Goal: Transaction & Acquisition: Obtain resource

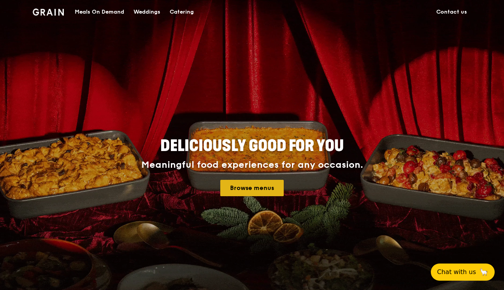
click at [250, 189] on link "Browse menus" at bounding box center [251, 188] width 63 height 16
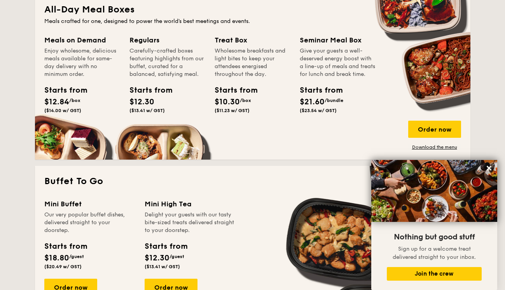
scroll to position [528, 0]
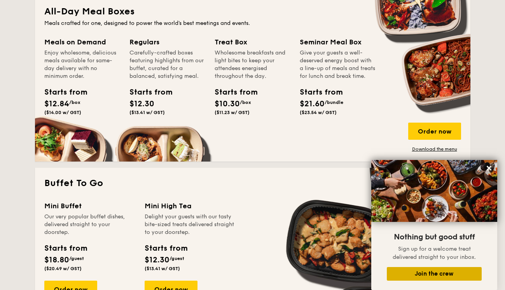
click at [405, 268] on button "Join the crew" at bounding box center [434, 274] width 95 height 14
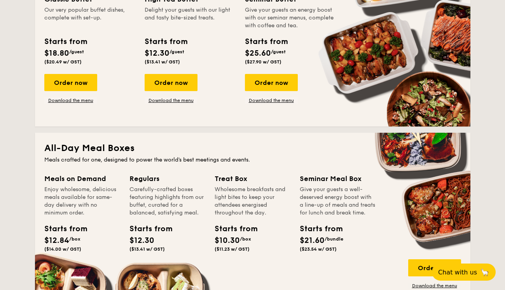
scroll to position [388, 0]
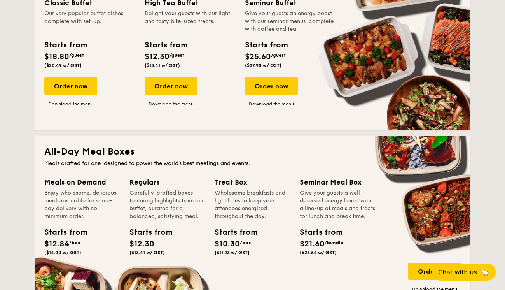
click at [154, 196] on div "Carefully-crafted boxes featuring highlights from our buffet, curated for a bal…" at bounding box center [168, 204] width 76 height 31
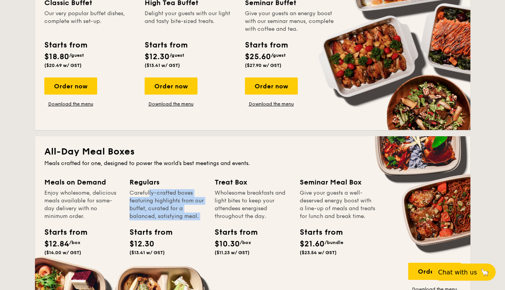
click at [168, 214] on div "Carefully-crafted boxes featuring highlights from our buffet, curated for a bal…" at bounding box center [168, 204] width 76 height 31
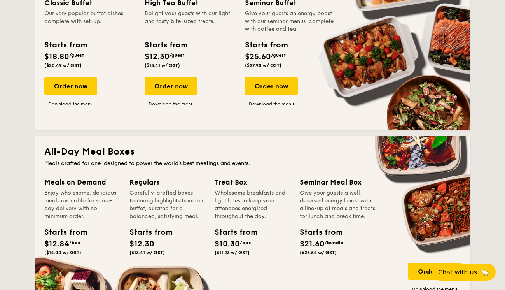
click at [168, 214] on div "Carefully-crafted boxes featuring highlights from our buffet, curated for a bal…" at bounding box center [168, 204] width 76 height 31
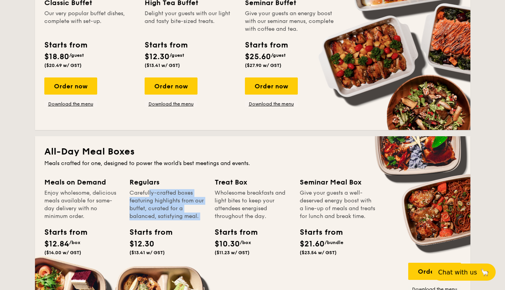
click at [179, 217] on div "Carefully-crafted boxes featuring highlights from our buffet, curated for a bal…" at bounding box center [168, 204] width 76 height 31
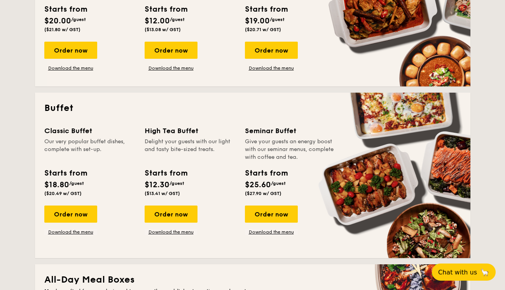
scroll to position [259, 0]
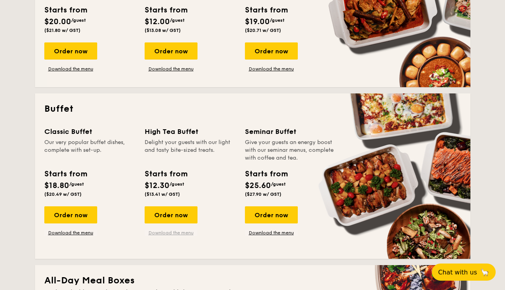
click at [173, 233] on link "Download the menu" at bounding box center [171, 233] width 53 height 6
click at [308, 155] on div "Give your guests an energy boost with our seminar menus, complete with coffee a…" at bounding box center [290, 149] width 91 height 23
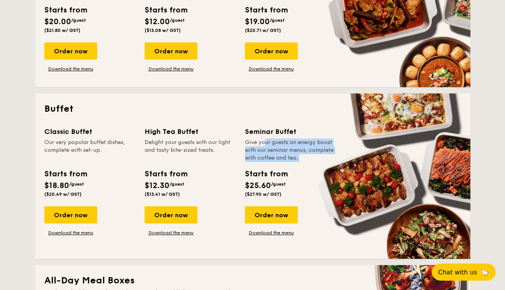
click at [293, 158] on div "Give your guests an energy boost with our seminar menus, complete with coffee a…" at bounding box center [290, 149] width 91 height 23
click at [303, 158] on div "Give your guests an energy boost with our seminar menus, complete with coffee a…" at bounding box center [290, 149] width 91 height 23
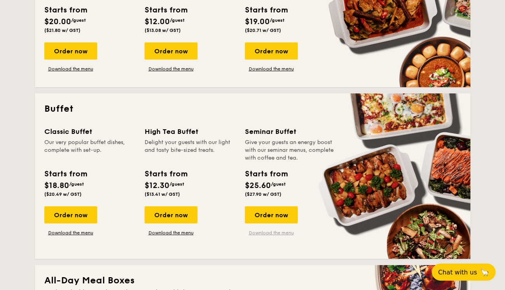
click at [260, 233] on link "Download the menu" at bounding box center [271, 233] width 53 height 6
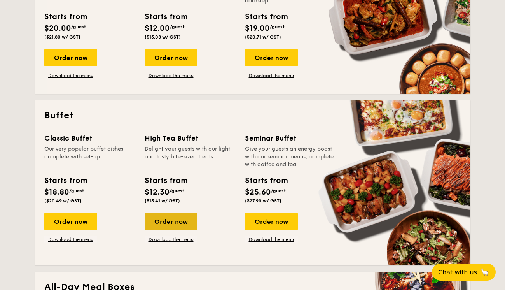
scroll to position [261, 0]
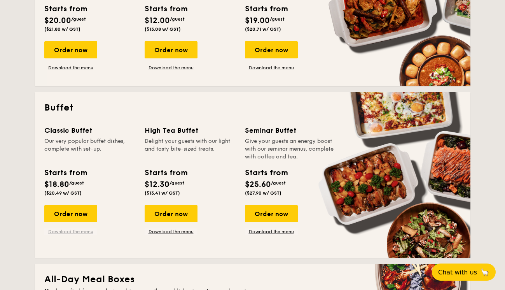
click at [85, 231] on link "Download the menu" at bounding box center [70, 231] width 53 height 6
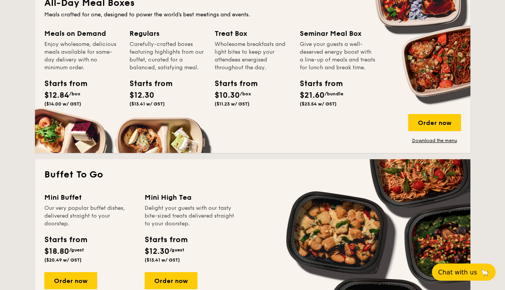
scroll to position [539, 0]
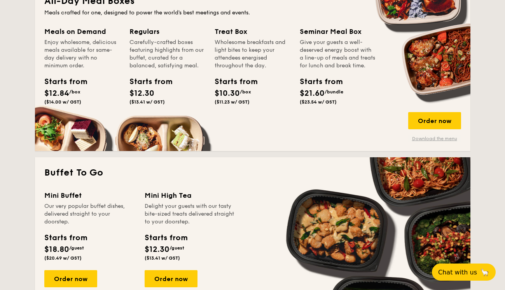
click at [422, 138] on link "Download the menu" at bounding box center [434, 138] width 53 height 6
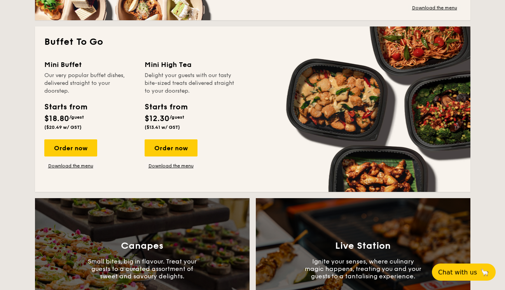
scroll to position [664, 0]
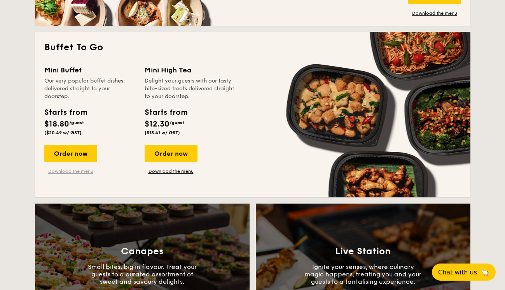
click at [87, 172] on link "Download the menu" at bounding box center [70, 171] width 53 height 6
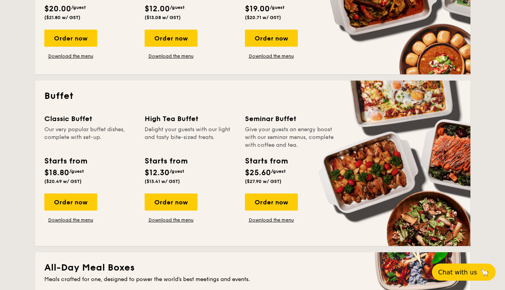
scroll to position [266, 0]
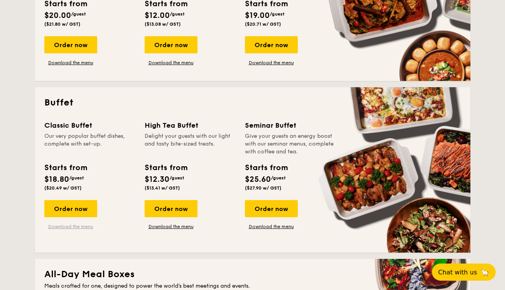
click at [70, 226] on link "Download the menu" at bounding box center [70, 226] width 53 height 6
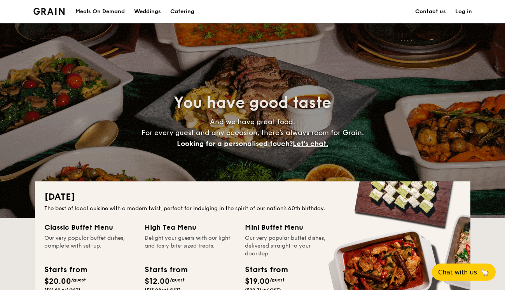
scroll to position [0, 0]
click at [184, 10] on h1 "Catering" at bounding box center [182, 11] width 24 height 23
click at [184, 12] on h1 "Catering" at bounding box center [182, 11] width 24 height 23
click at [102, 12] on div "Meals On Demand" at bounding box center [99, 11] width 49 height 23
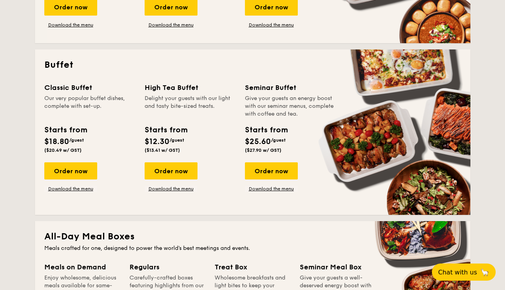
scroll to position [407, 0]
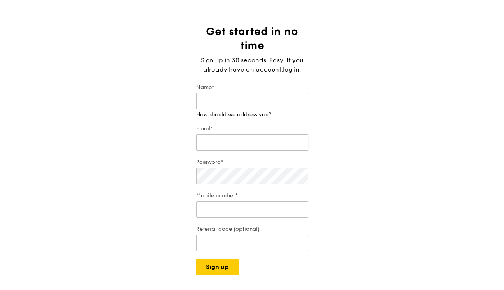
scroll to position [30, 0]
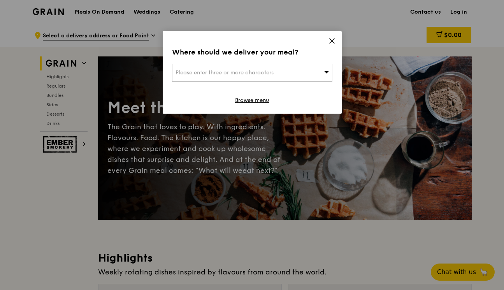
click at [333, 39] on icon at bounding box center [331, 40] width 7 height 7
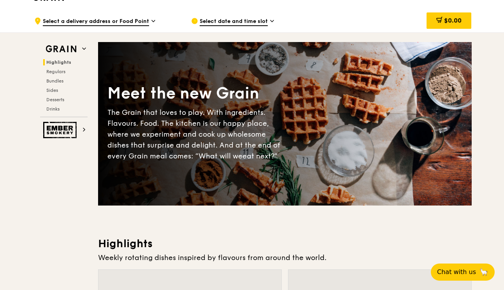
scroll to position [3, 0]
